Goal: Task Accomplishment & Management: Manage account settings

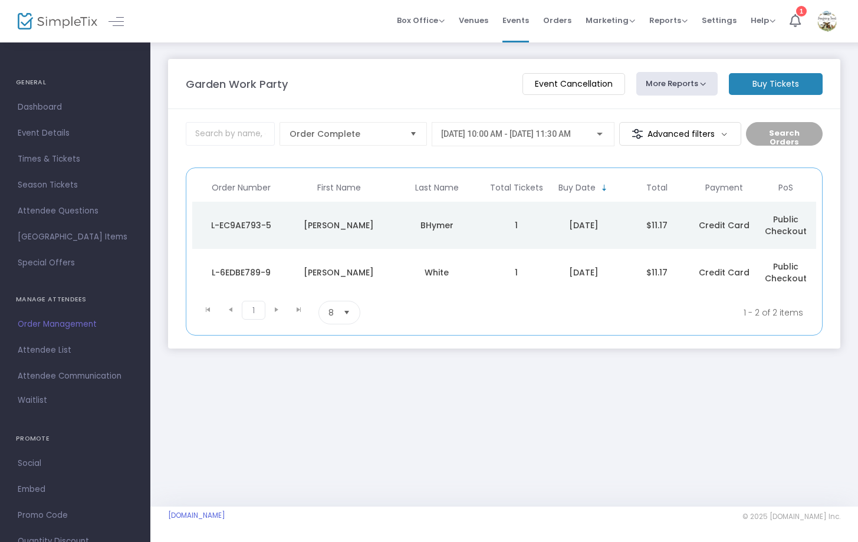
click at [526, 139] on div "[DATE] 10:00 AM - [DATE] 11:30 AM" at bounding box center [523, 131] width 164 height 22
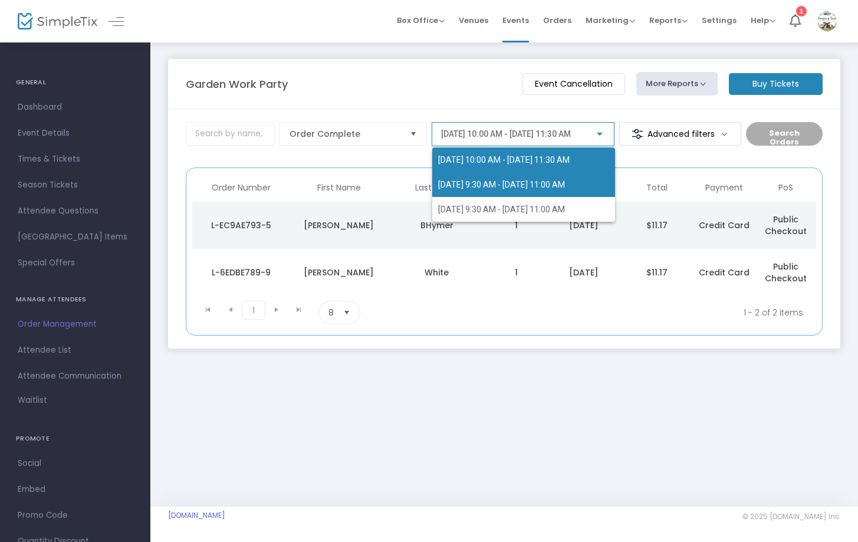
click at [517, 179] on span "[DATE] 9:30 AM - [DATE] 11:00 AM" at bounding box center [523, 184] width 171 height 25
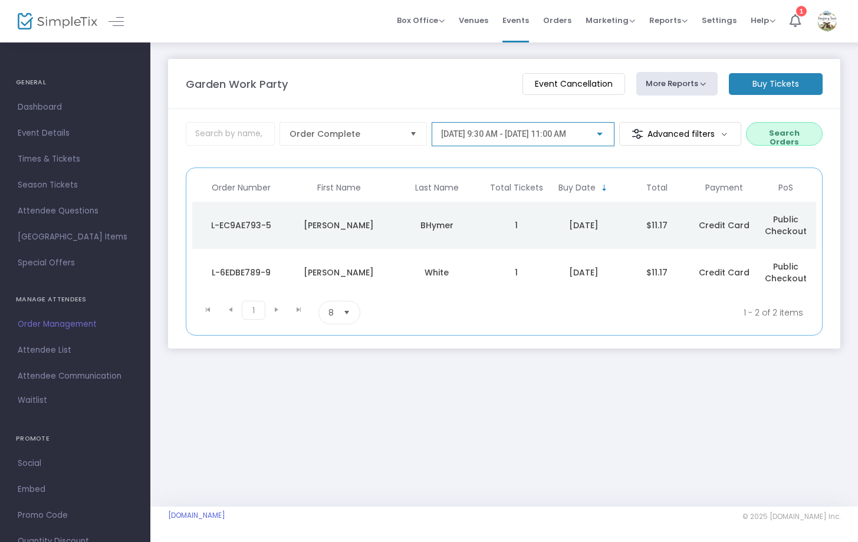
click at [553, 131] on span "[DATE] 9:30 AM - [DATE] 11:00 AM" at bounding box center [503, 133] width 125 height 9
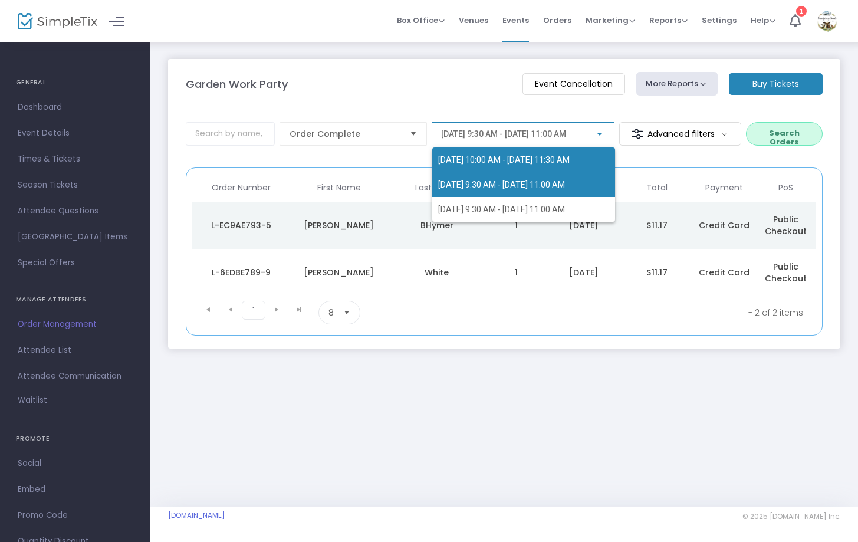
click at [495, 159] on span "[DATE] 10:00 AM - [DATE] 11:30 AM" at bounding box center [503, 159] width 131 height 9
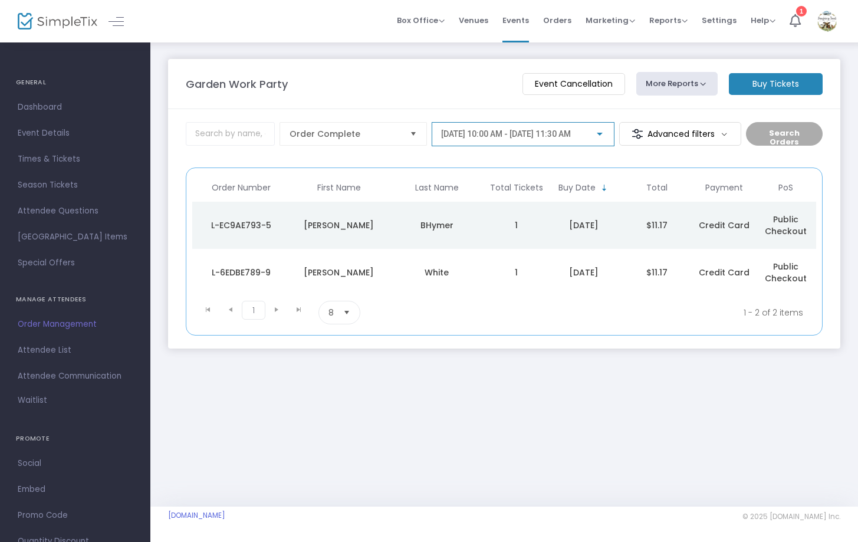
click at [496, 137] on span "[DATE] 10:00 AM - [DATE] 11:30 AM" at bounding box center [506, 133] width 130 height 9
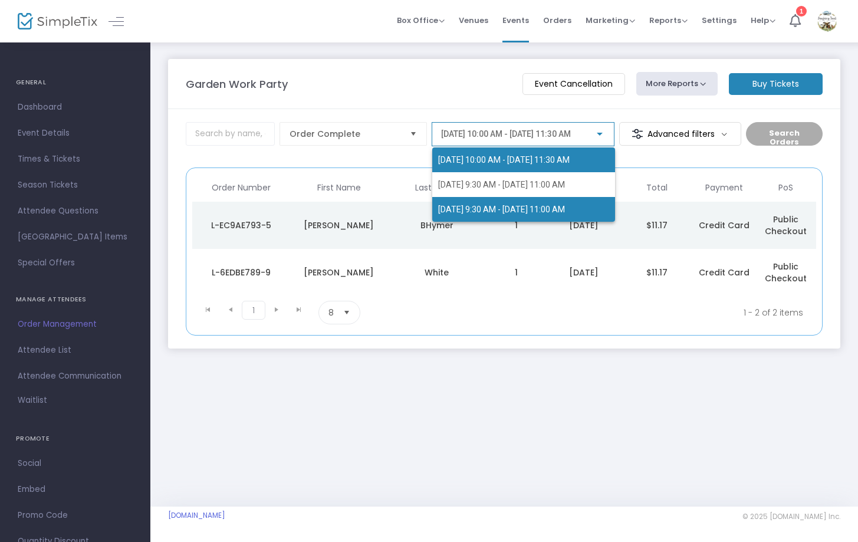
click at [487, 205] on span "[DATE] 9:30 AM - [DATE] 11:00 AM" at bounding box center [523, 209] width 171 height 25
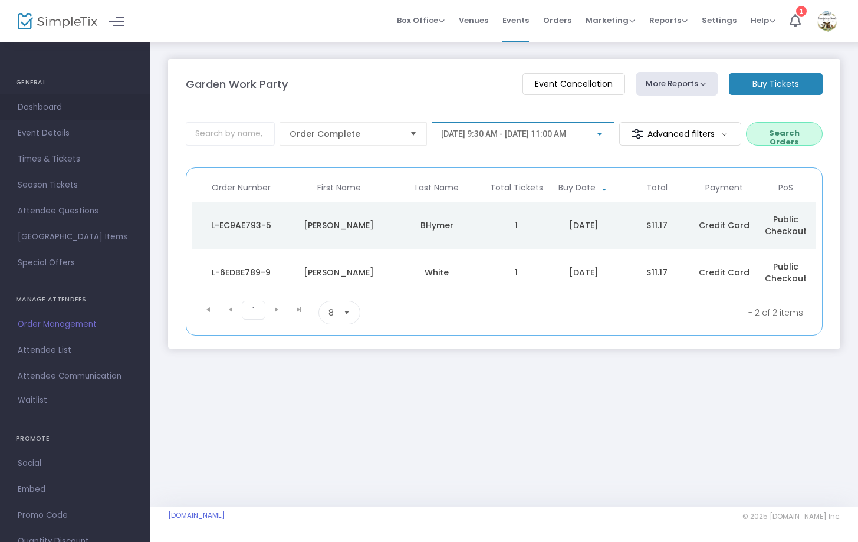
click at [48, 97] on link "Dashboard" at bounding box center [75, 107] width 150 height 26
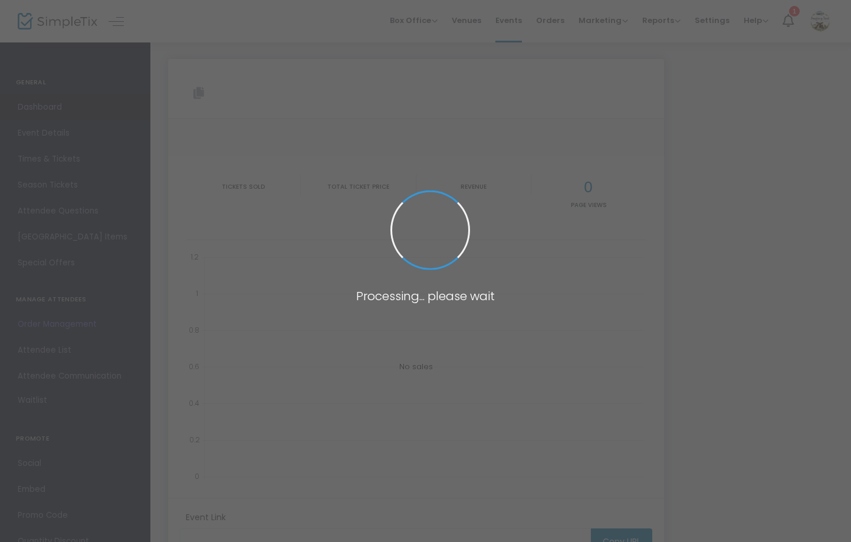
type input "[URL][DOMAIN_NAME]"
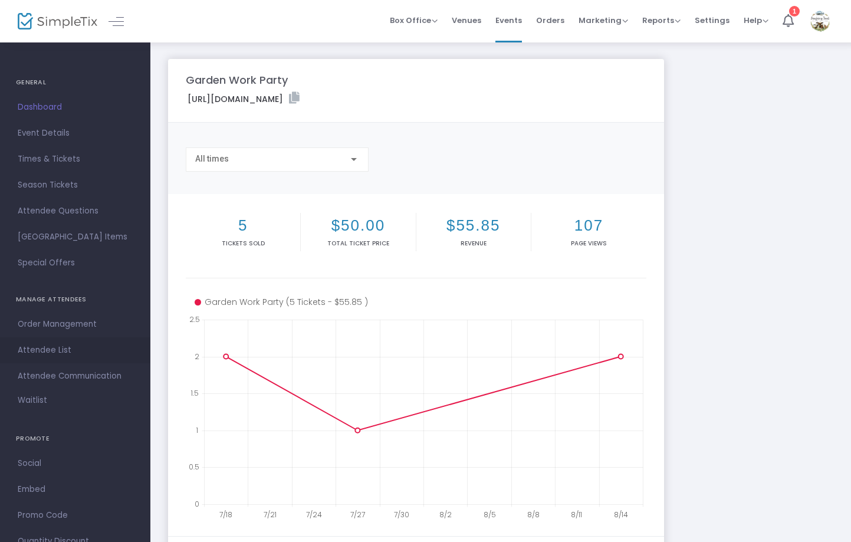
click at [53, 352] on span "Attendee List" at bounding box center [75, 349] width 115 height 15
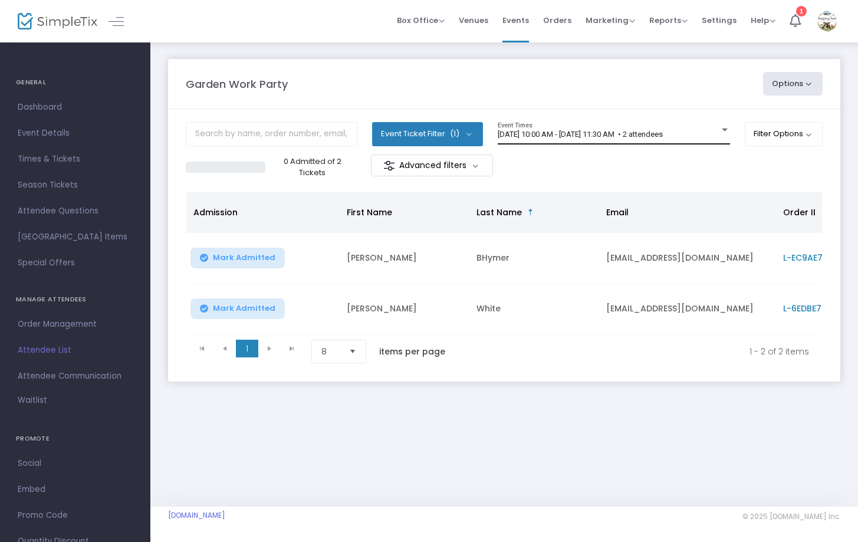
click at [536, 130] on span "[DATE] 10:00 AM - [DATE] 11:30 AM • 2 attendees" at bounding box center [579, 134] width 165 height 9
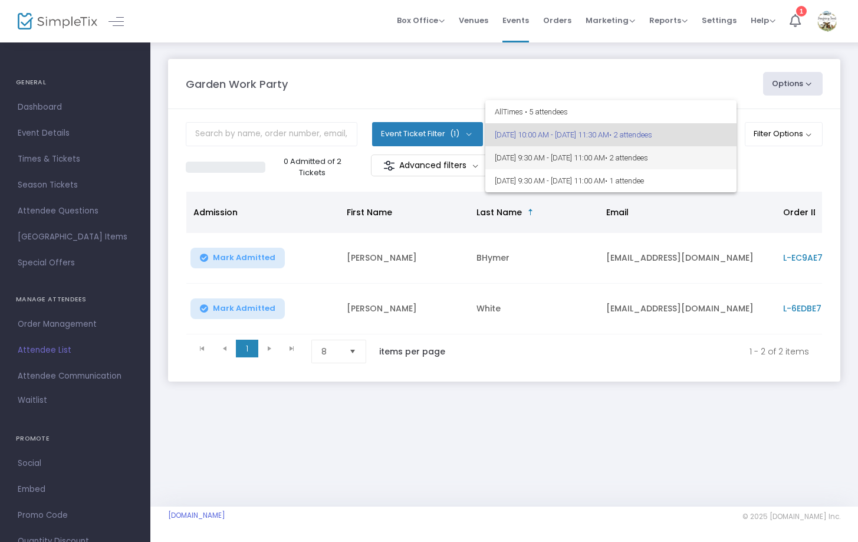
click at [530, 161] on span "[DATE] 9:30 AM - [DATE] 11:00 AM • 2 attendees" at bounding box center [611, 157] width 232 height 23
